Goal: Transaction & Acquisition: Purchase product/service

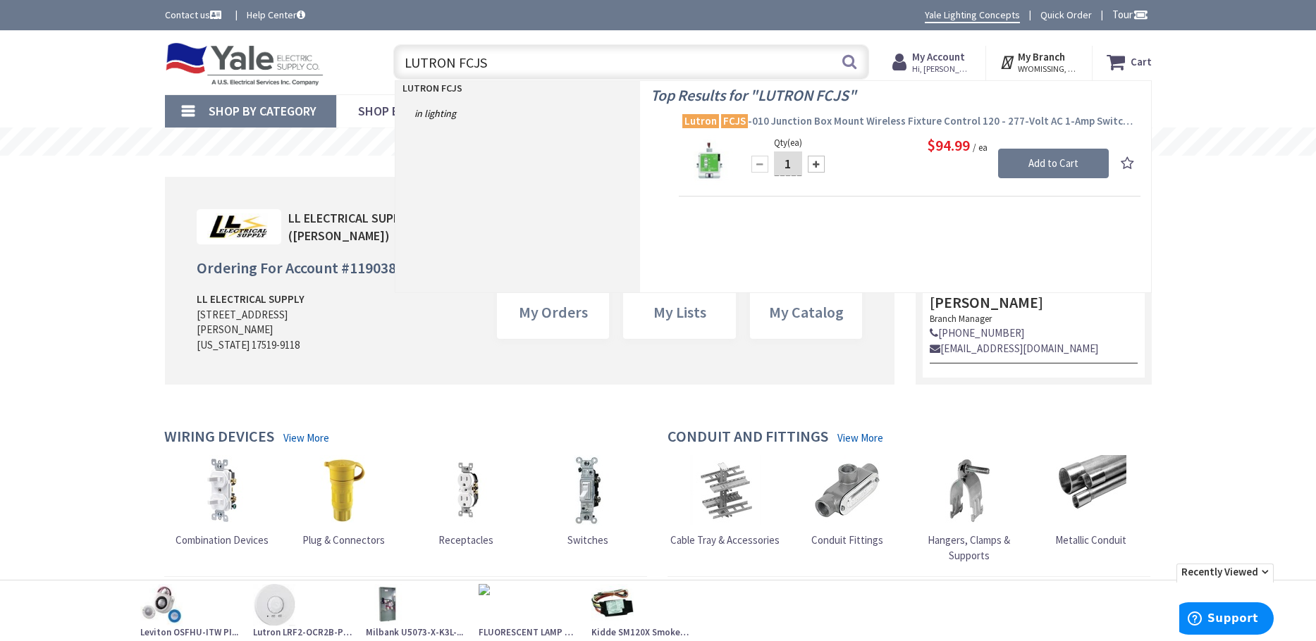
type input "LUTRON FCJS"
click at [883, 118] on span "Lutron FCJS -010 Junction Box Mount Wireless Fixture Control 120 - 277-Volt AC …" at bounding box center [909, 121] width 455 height 14
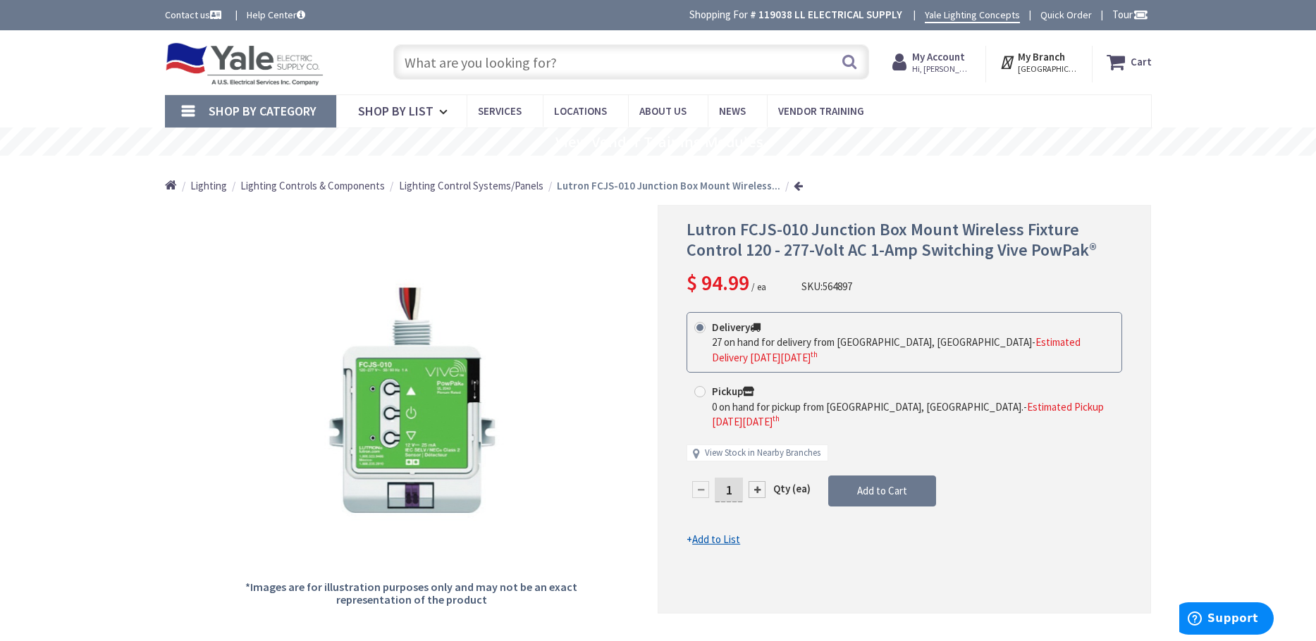
click at [485, 60] on input "text" at bounding box center [631, 61] width 476 height 35
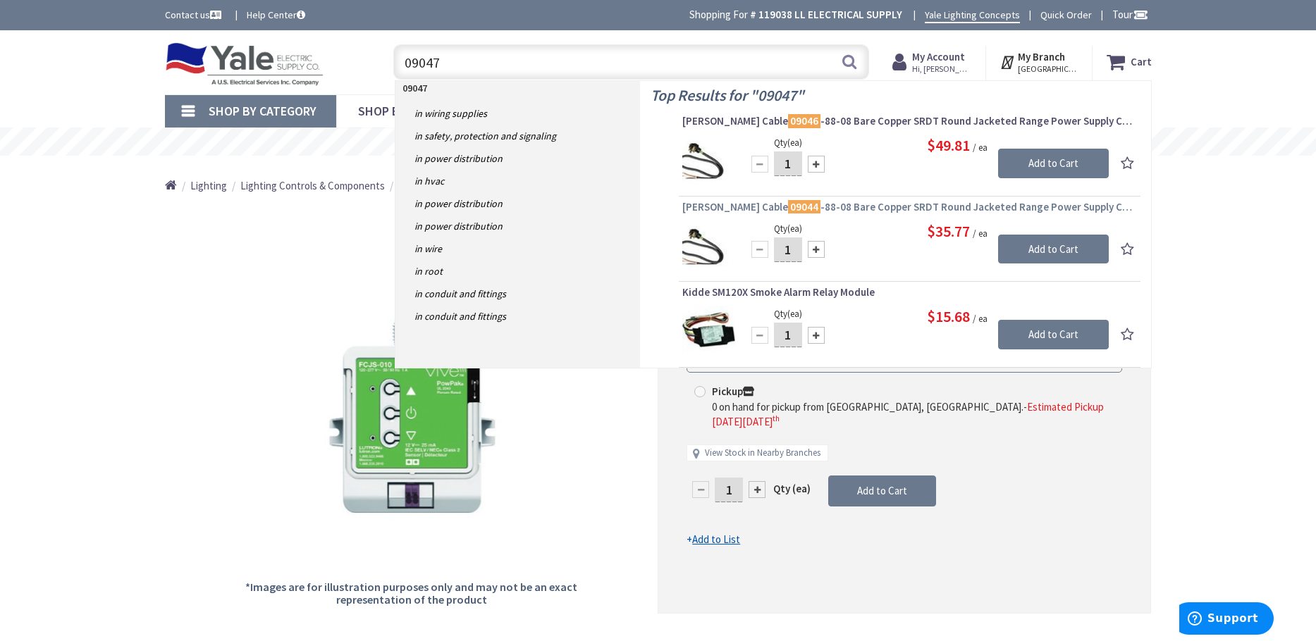
type input "09047"
click at [858, 209] on span "Coleman Cable 09044 -88-08 Bare Copper SRDT Round Jacketed Range Power Supply C…" at bounding box center [909, 207] width 455 height 14
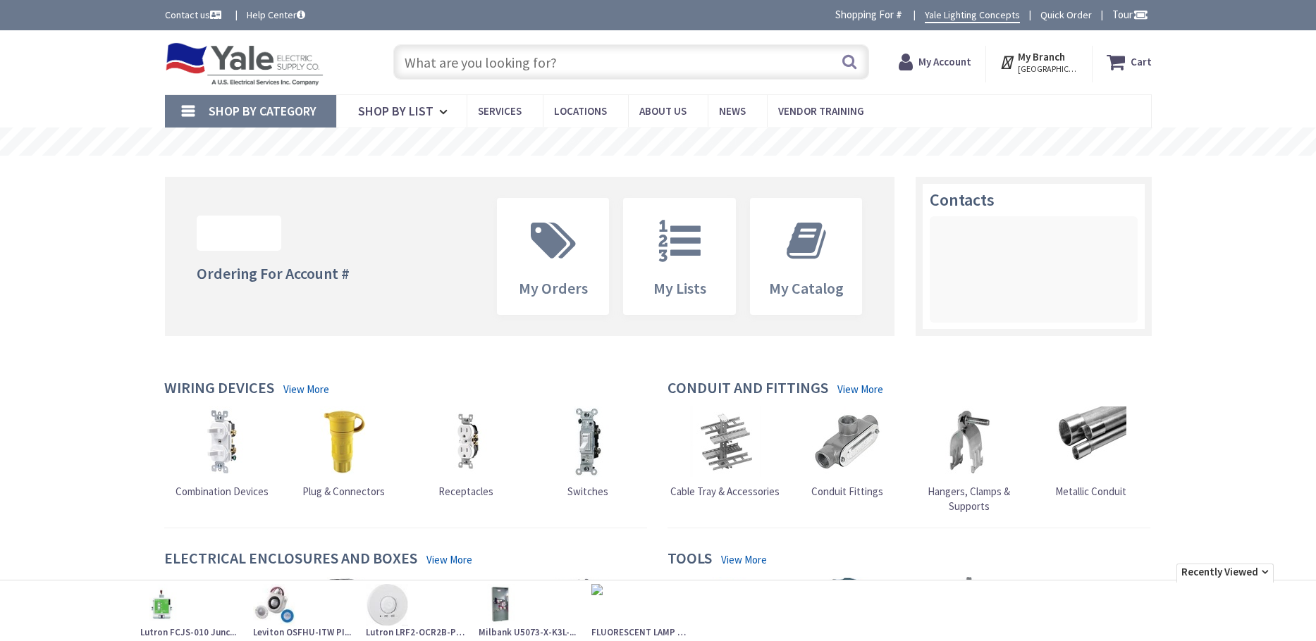
drag, startPoint x: 0, startPoint y: 0, endPoint x: 424, endPoint y: 61, distance: 428.7
click at [424, 61] on input "text" at bounding box center [631, 61] width 476 height 35
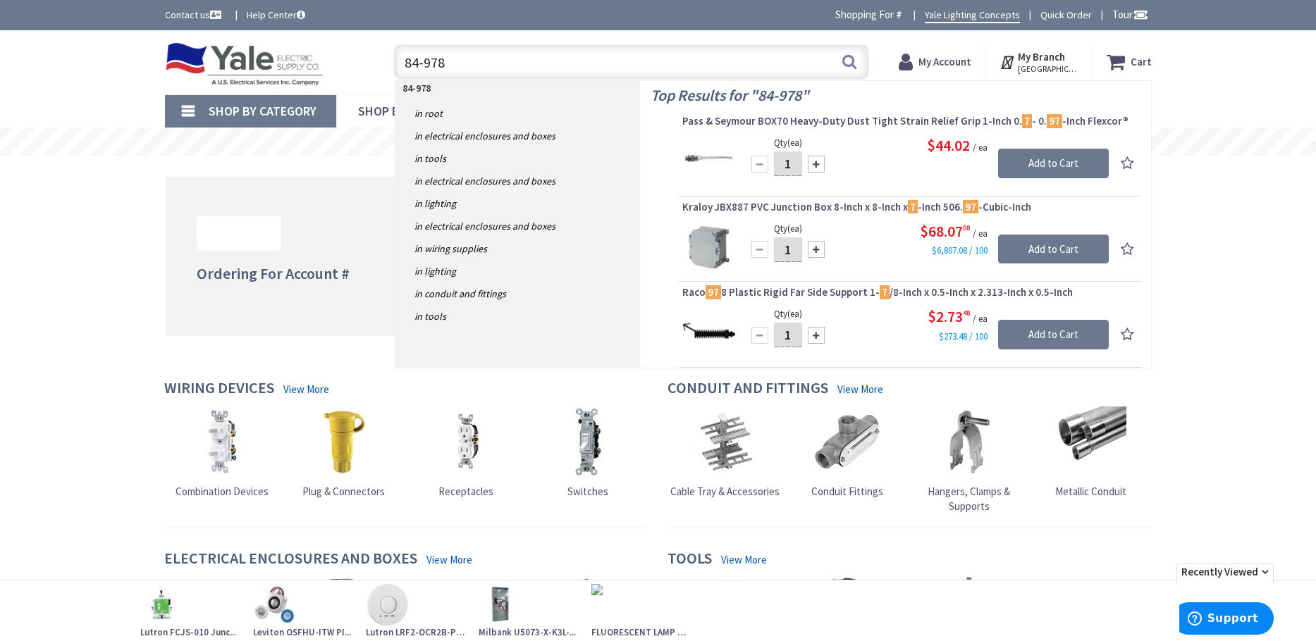
type input "84-9781"
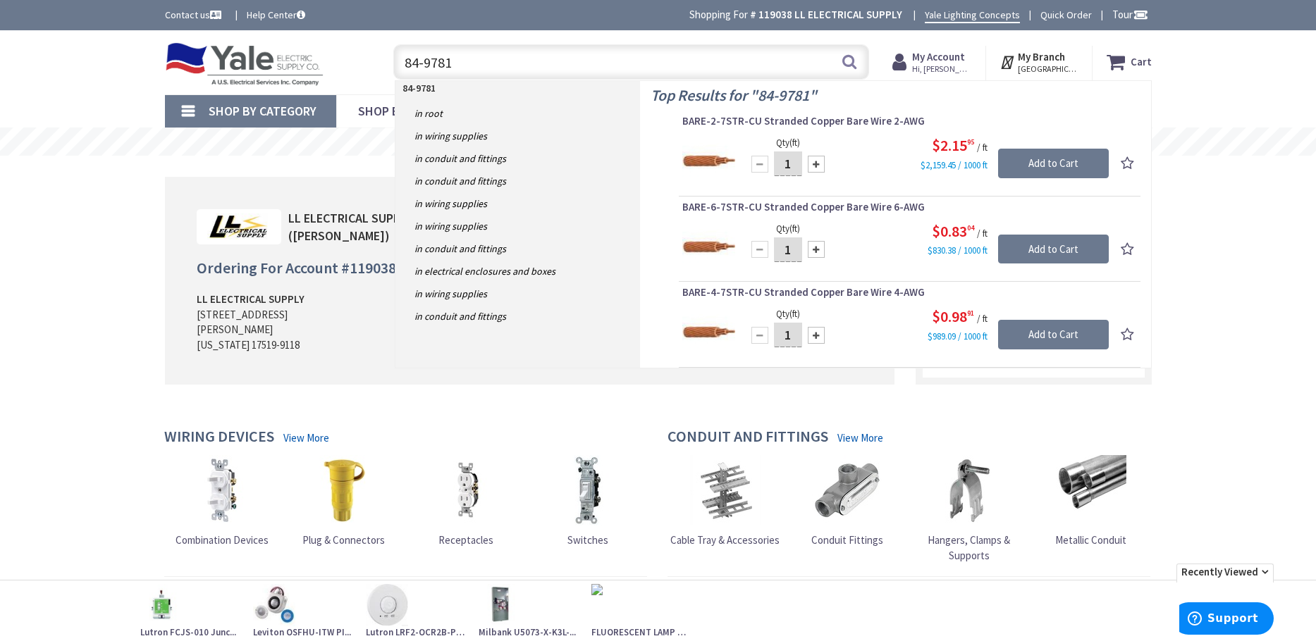
click at [548, 62] on input "84-9781" at bounding box center [631, 61] width 476 height 35
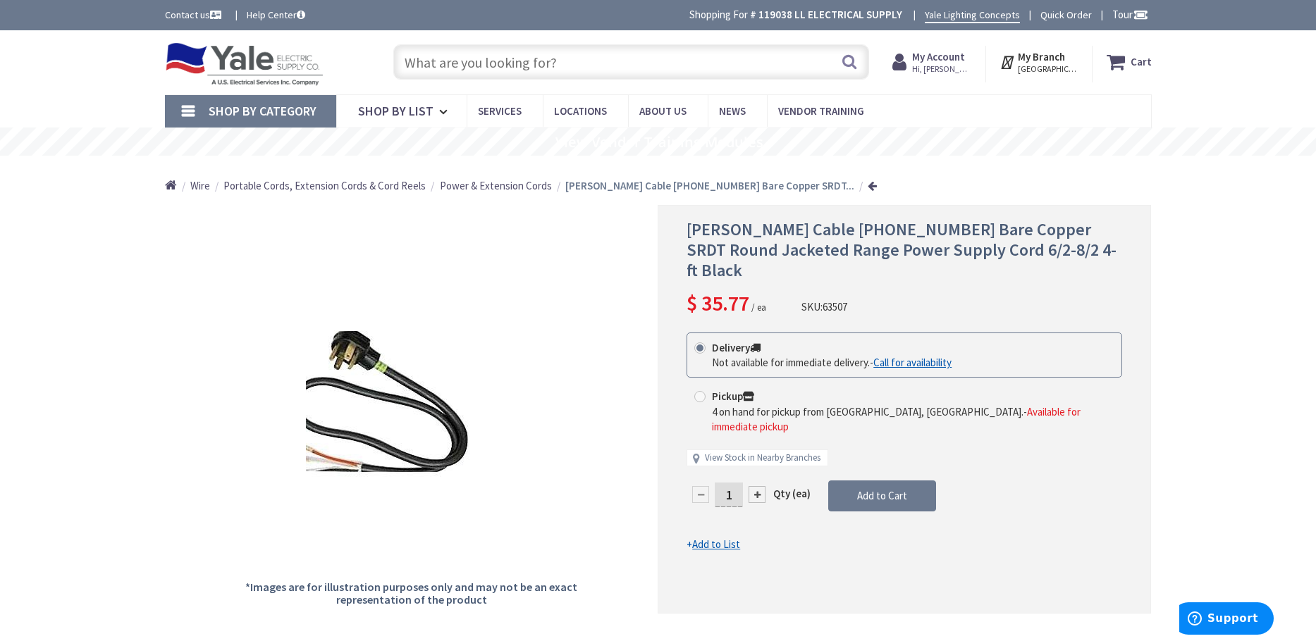
click at [538, 190] on span "Power & Extension Cords" at bounding box center [496, 185] width 112 height 13
